Goal: Information Seeking & Learning: Understand process/instructions

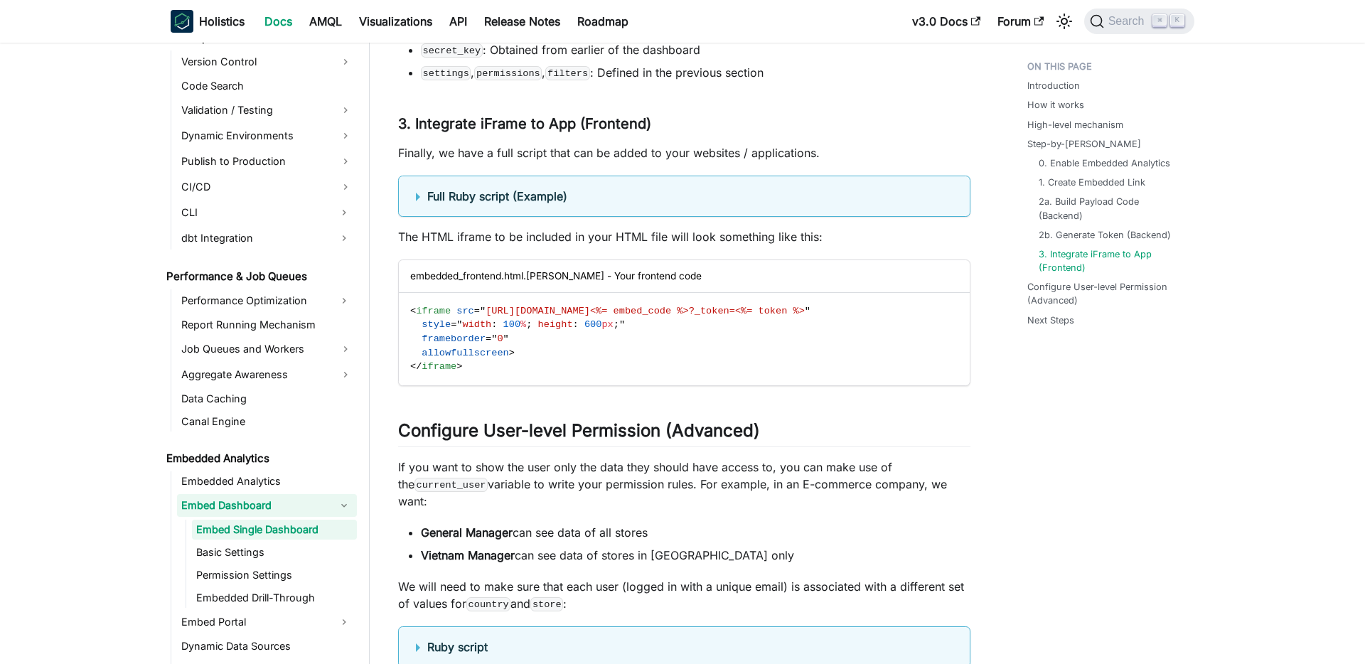
scroll to position [4755, 0]
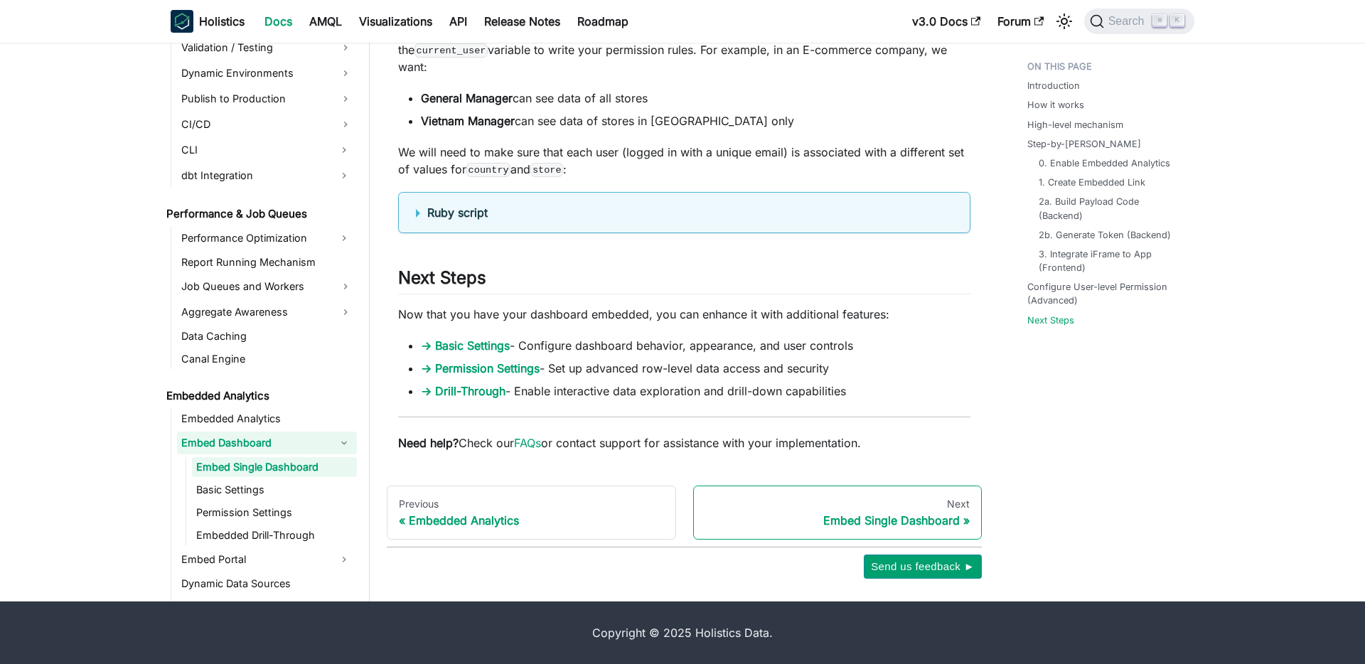
click at [873, 513] on div "Embed Single Dashboard" at bounding box center [837, 520] width 265 height 14
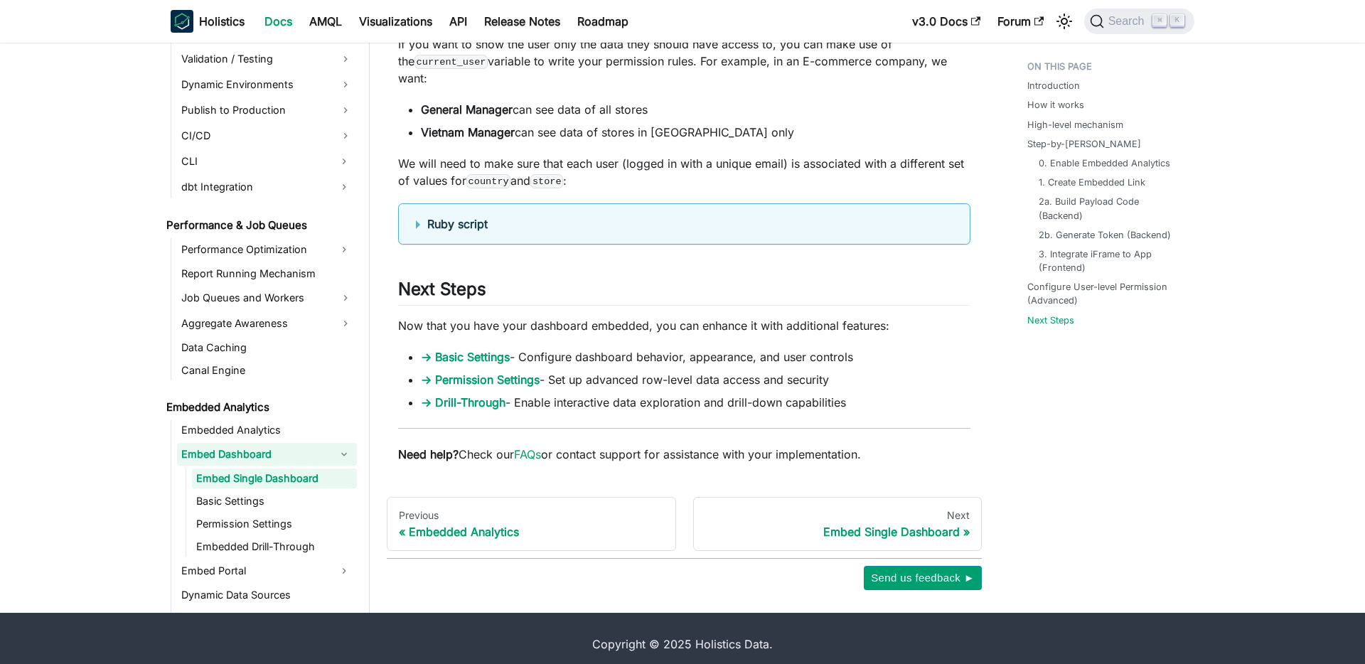
scroll to position [4755, 0]
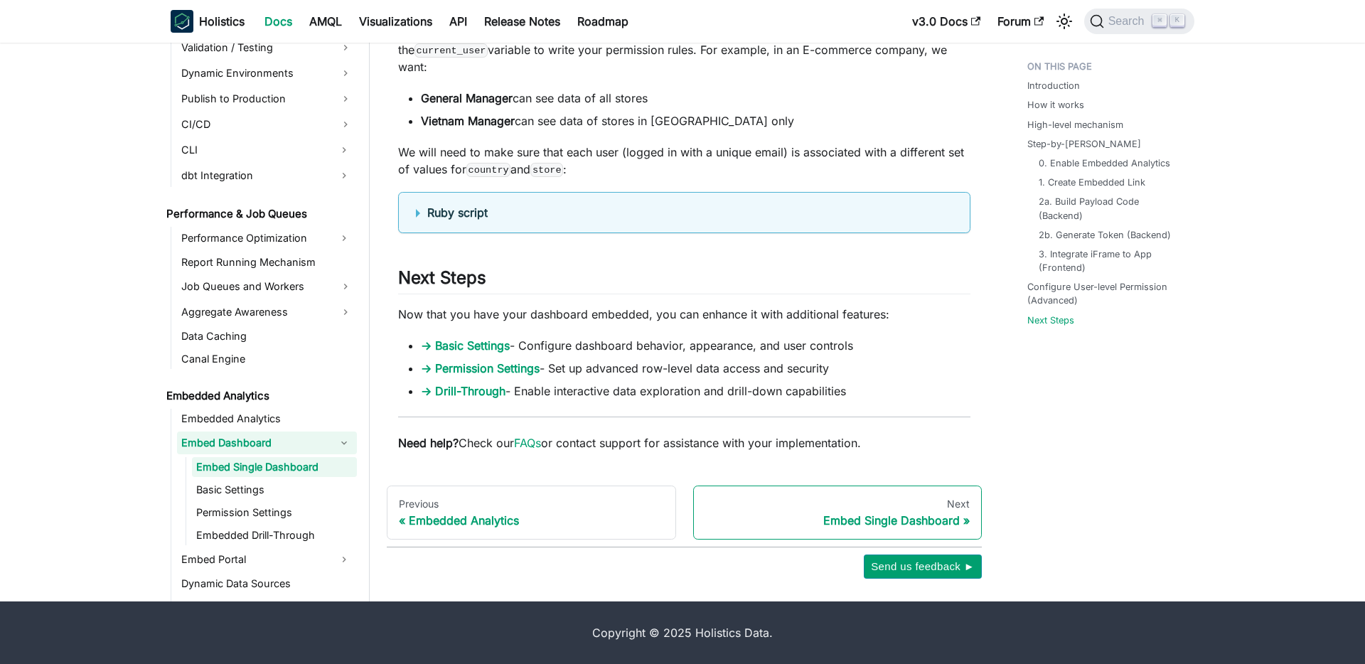
click at [865, 509] on div "Next" at bounding box center [837, 504] width 265 height 13
click at [887, 527] on div "Embed Single Dashboard" at bounding box center [837, 520] width 265 height 14
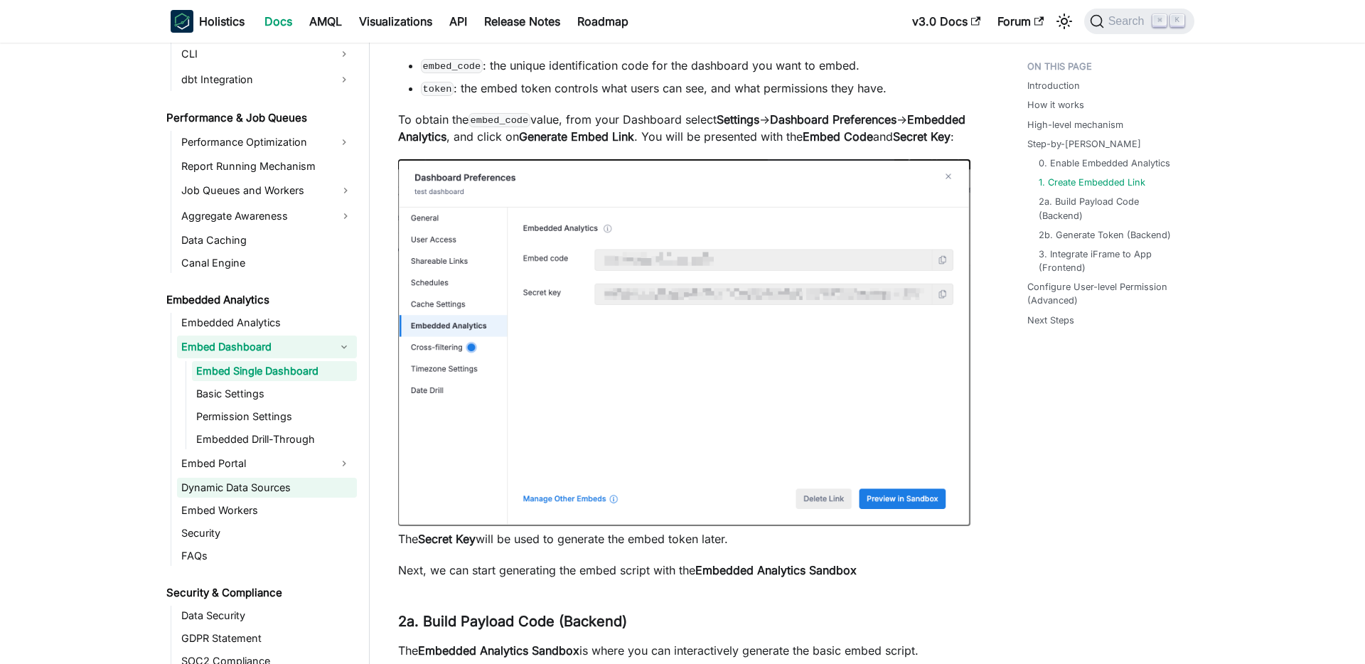
scroll to position [1180, 0]
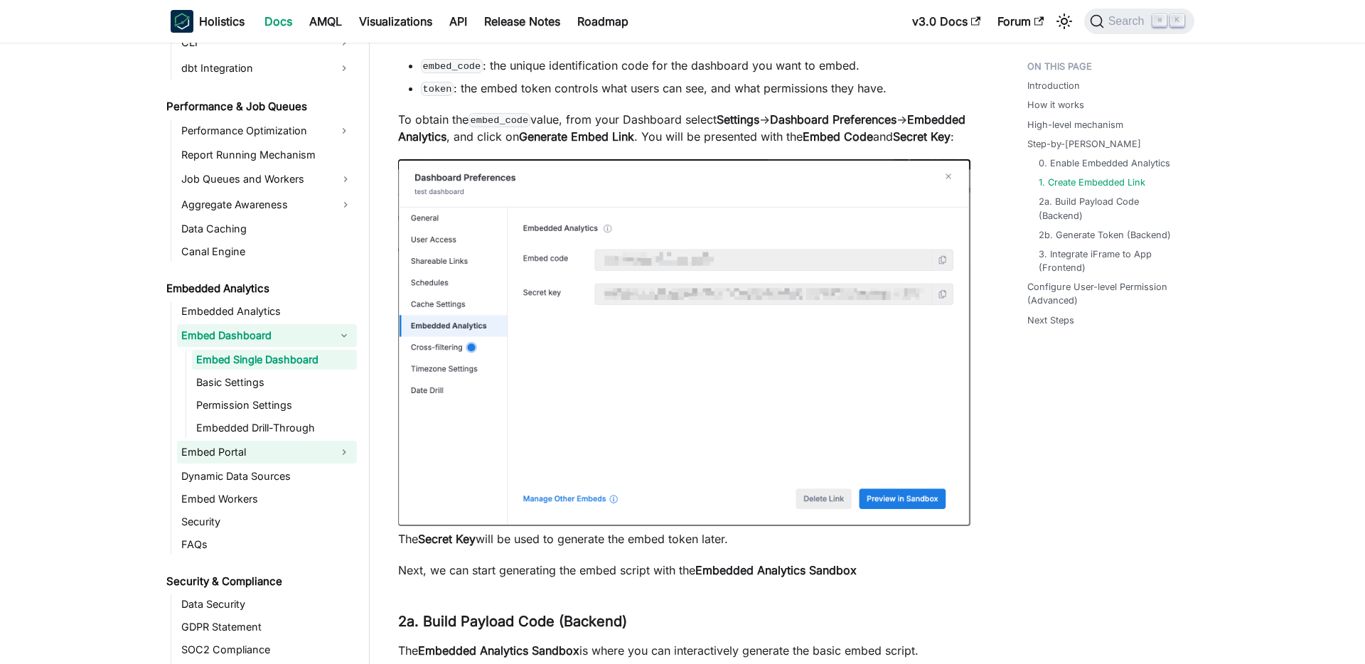
click at [236, 459] on link "Embed Portal" at bounding box center [254, 452] width 154 height 23
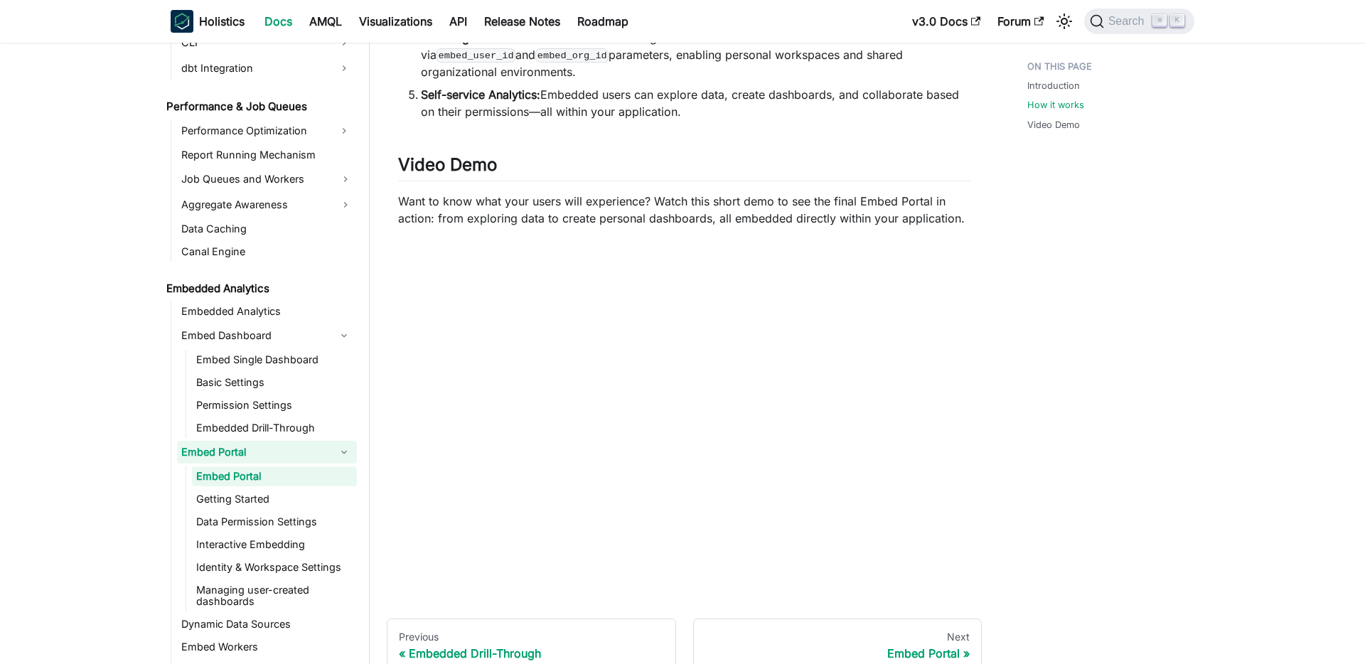
scroll to position [885, 0]
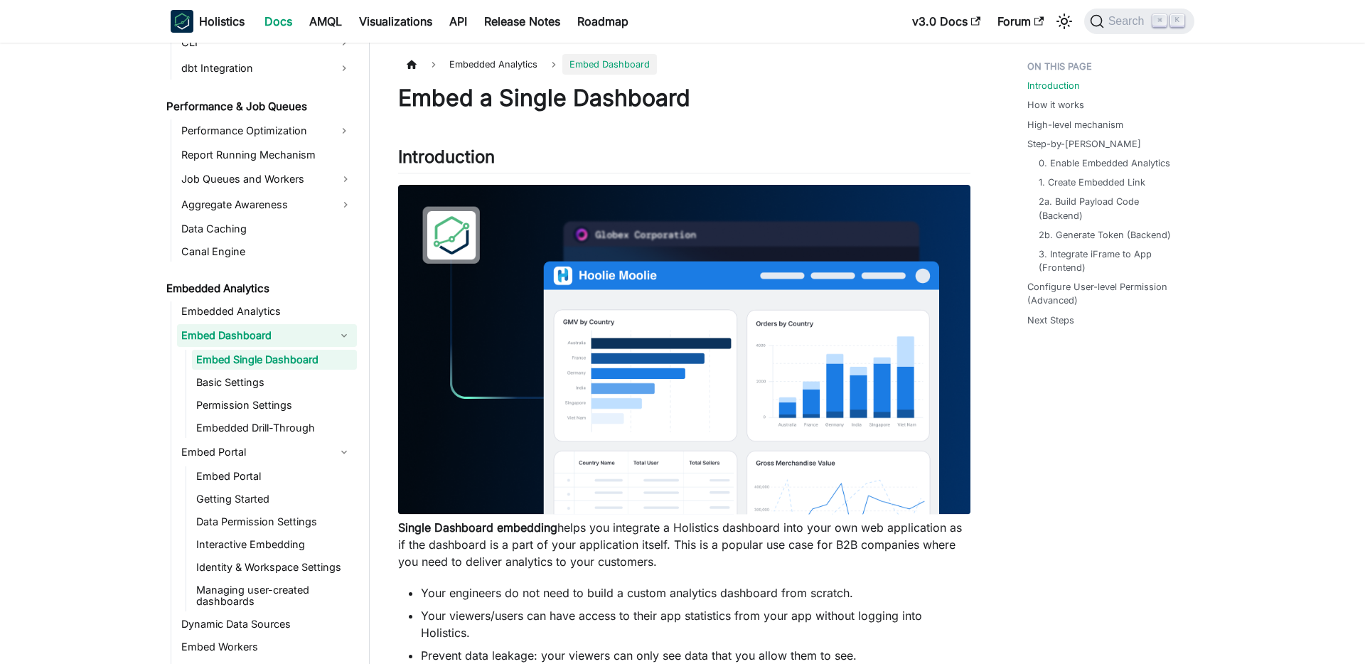
click at [631, 385] on img at bounding box center [684, 350] width 572 height 330
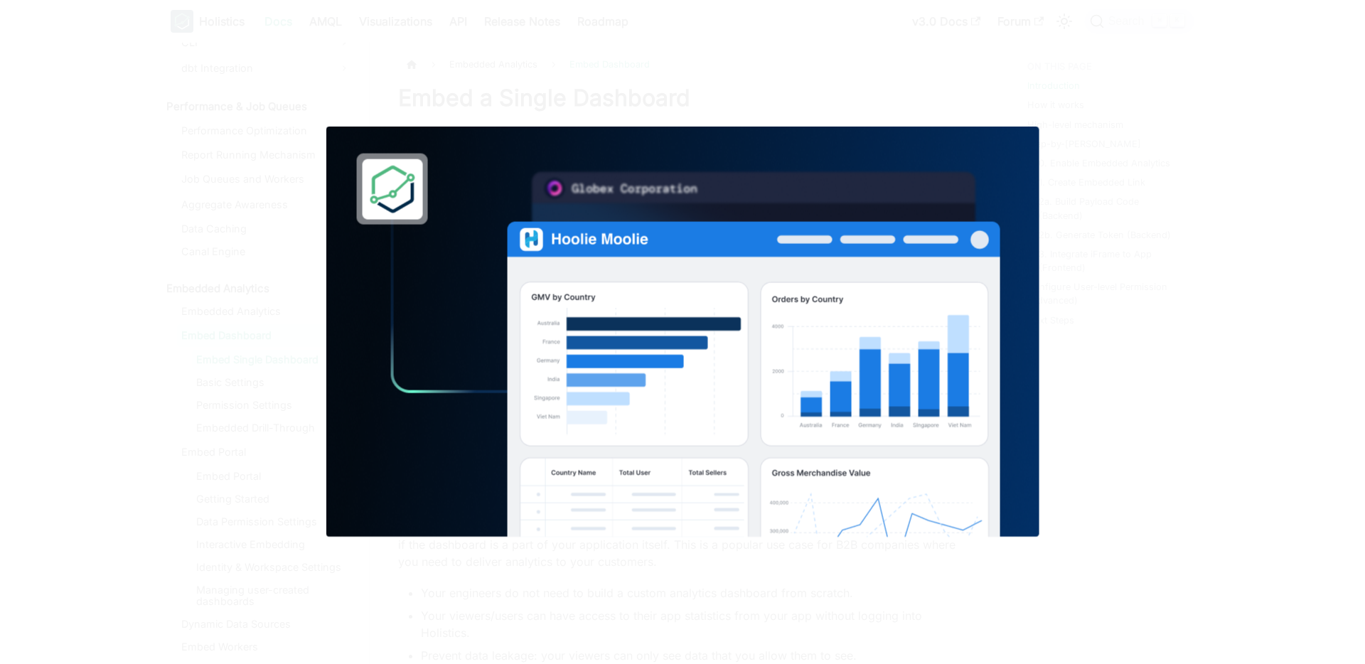
click at [631, 385] on img at bounding box center [682, 332] width 713 height 411
